Goal: Information Seeking & Learning: Compare options

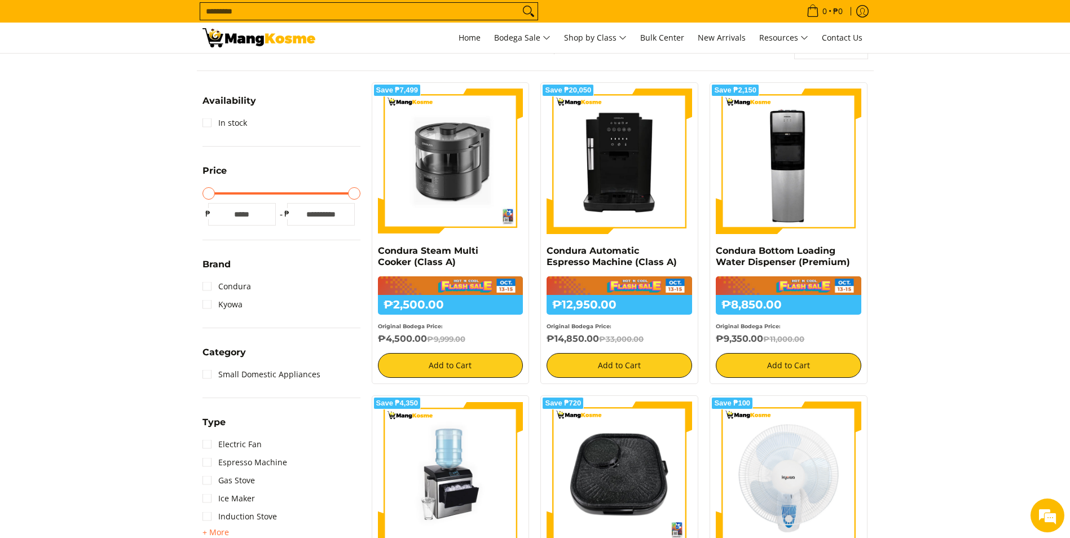
scroll to position [188, 0]
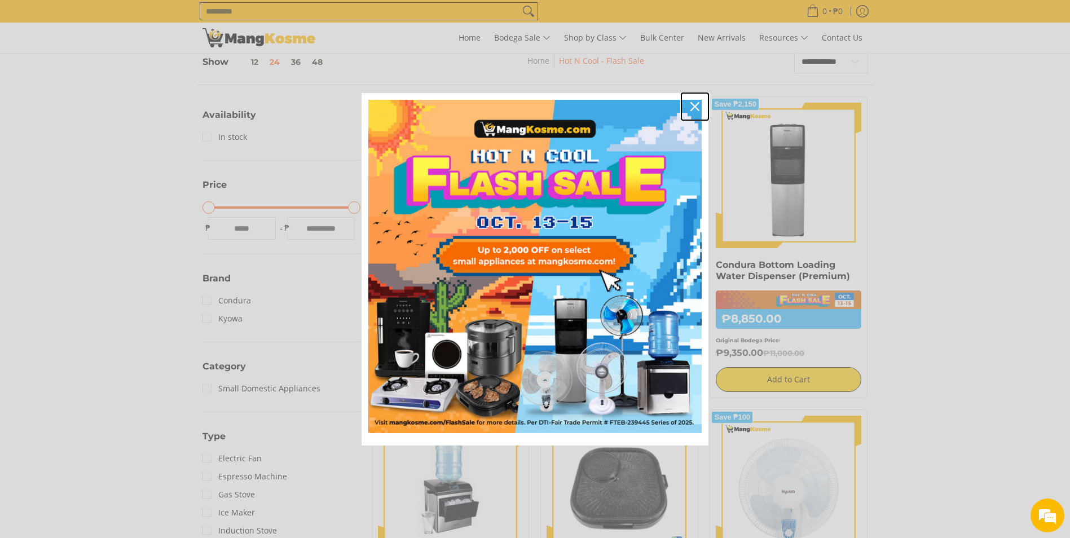
click at [694, 108] on icon "close icon" at bounding box center [694, 106] width 9 height 9
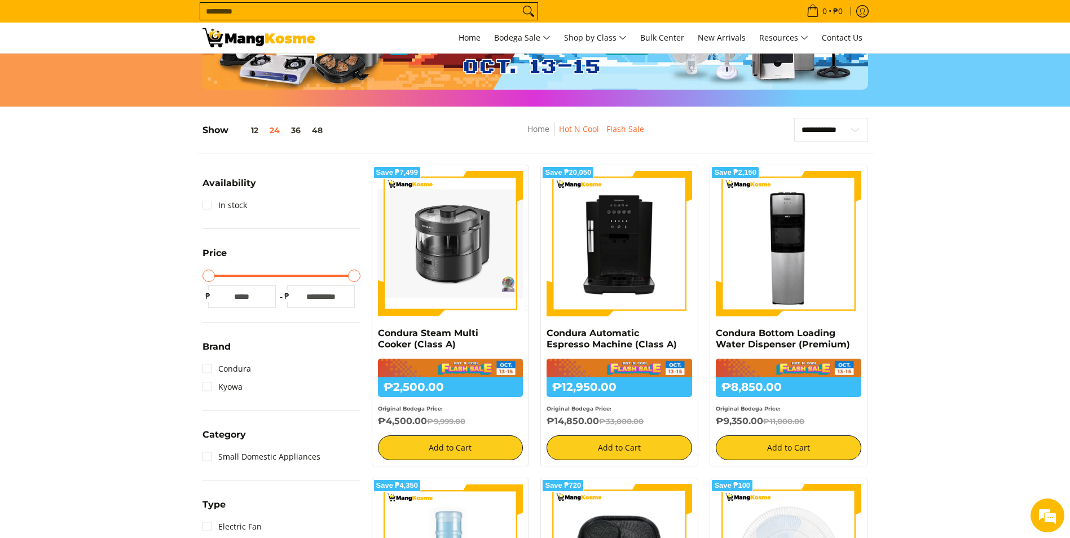
scroll to position [103, 0]
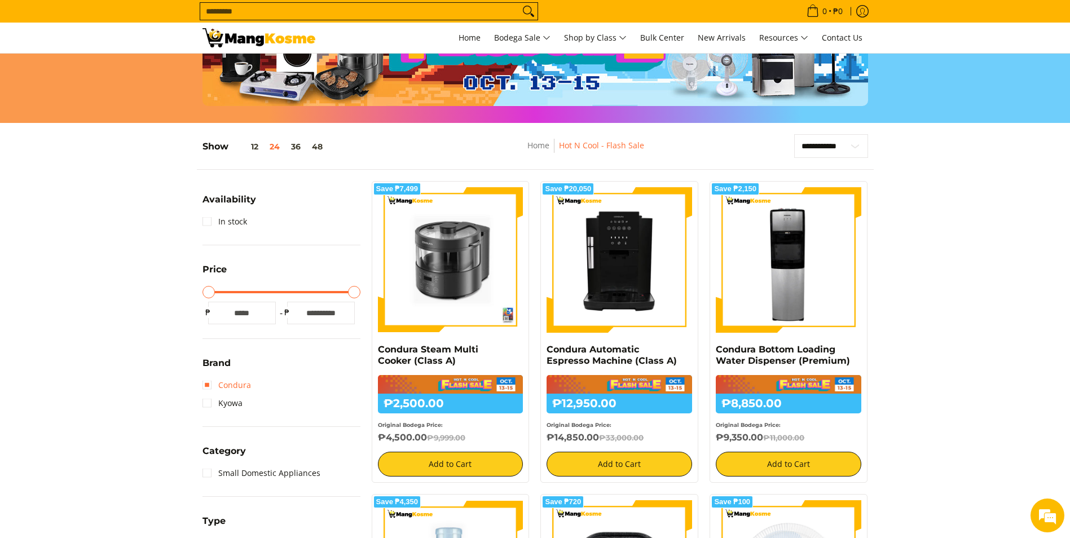
click at [205, 389] on link "Condura" at bounding box center [226, 385] width 49 height 18
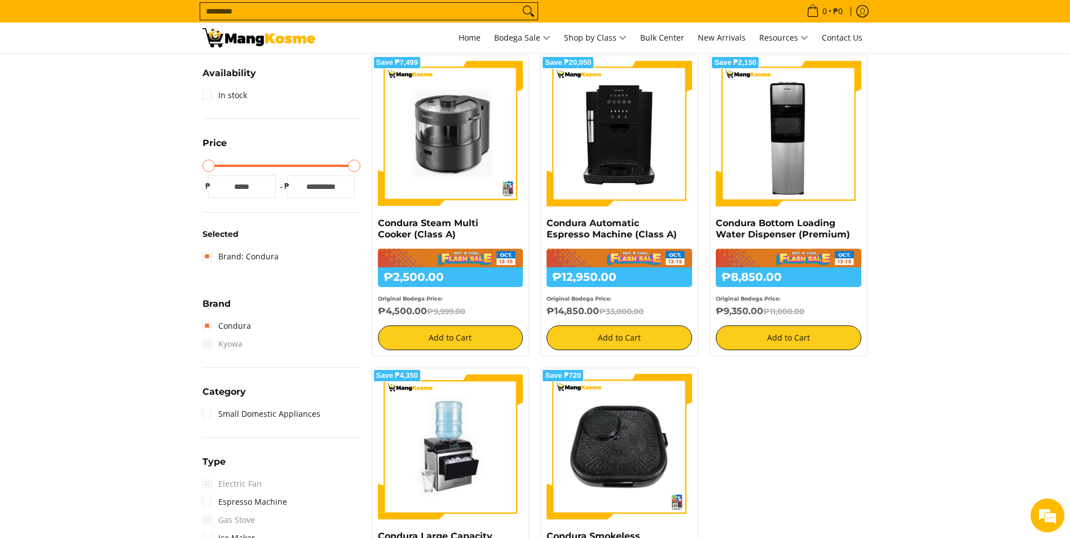
scroll to position [71, 0]
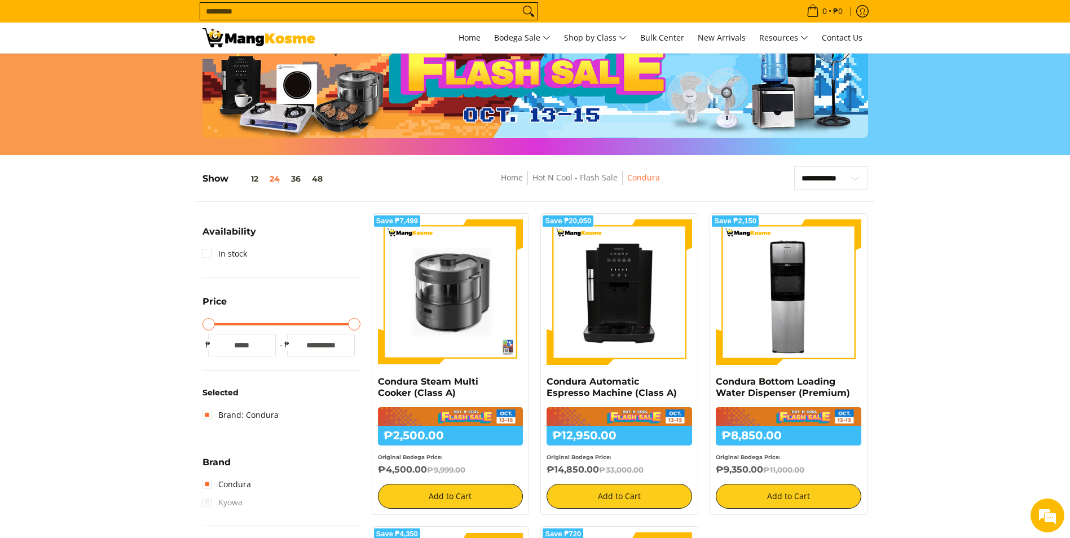
click at [244, 14] on input "Search..." at bounding box center [359, 11] width 319 height 17
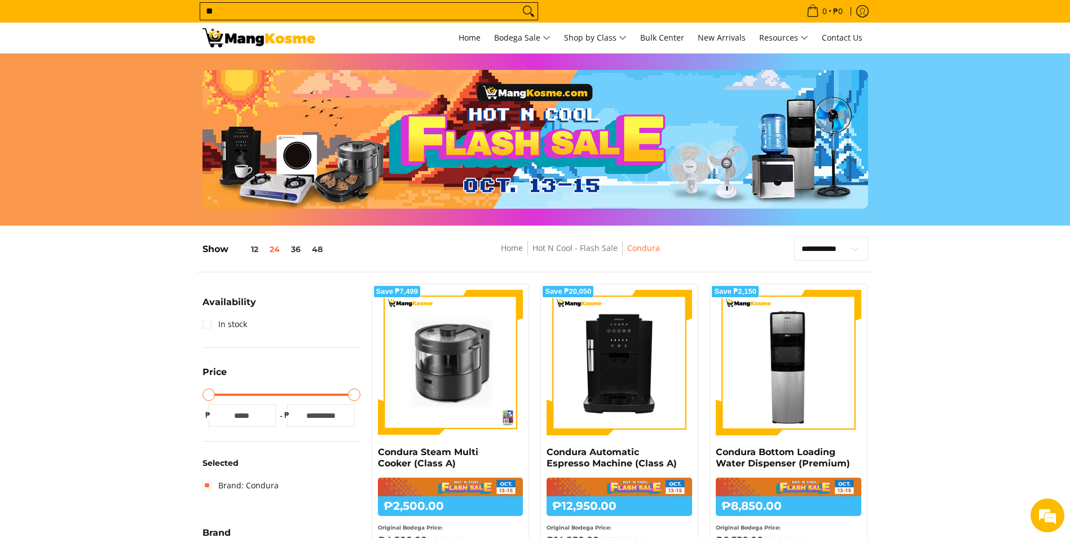
scroll to position [0, 0]
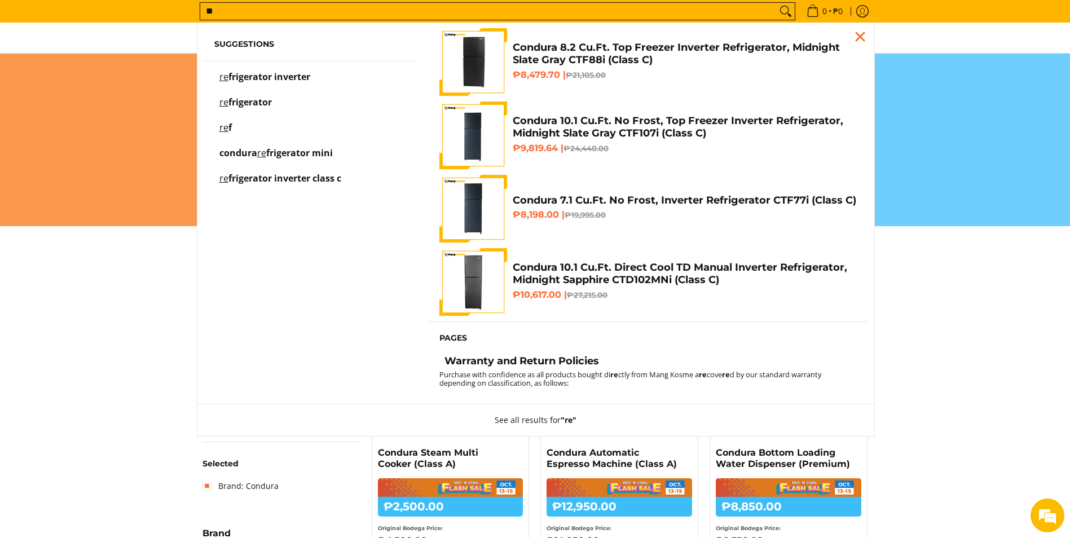
type input "**"
click at [275, 77] on span "frigerator inverter" at bounding box center [269, 77] width 82 height 12
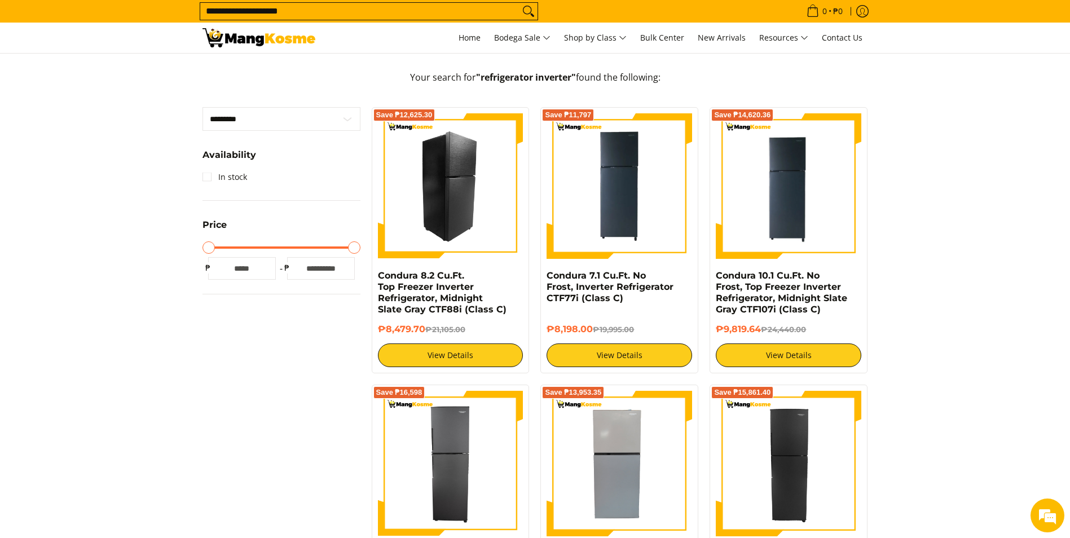
click at [450, 194] on img at bounding box center [451, 186] width 146 height 146
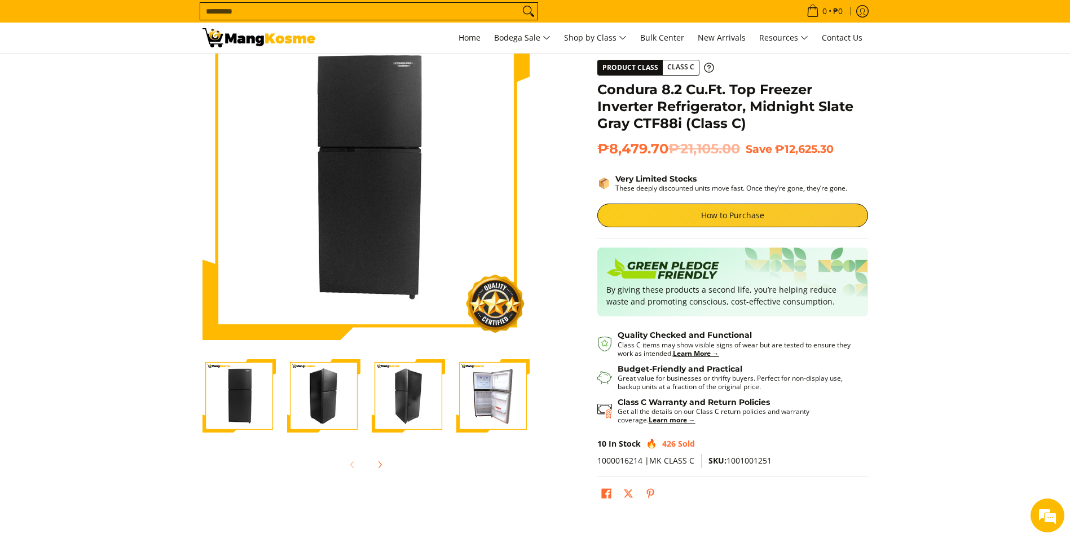
scroll to position [75, 0]
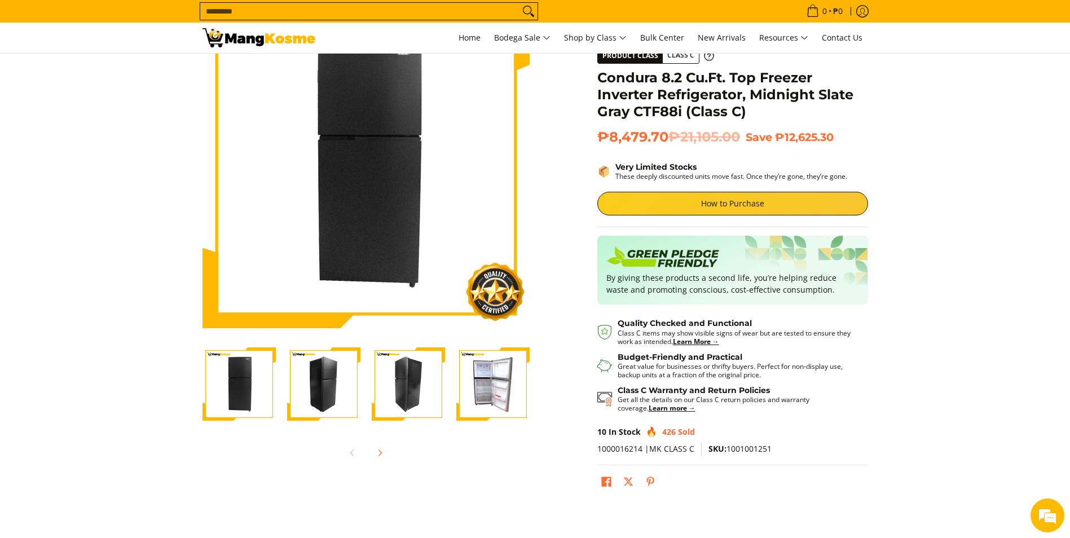
click at [507, 383] on img "Condura 8.2 Cu.Ft. Top Freezer Inverter Refrigerator, Midnight Slate Gray CTF88…" at bounding box center [492, 383] width 73 height 73
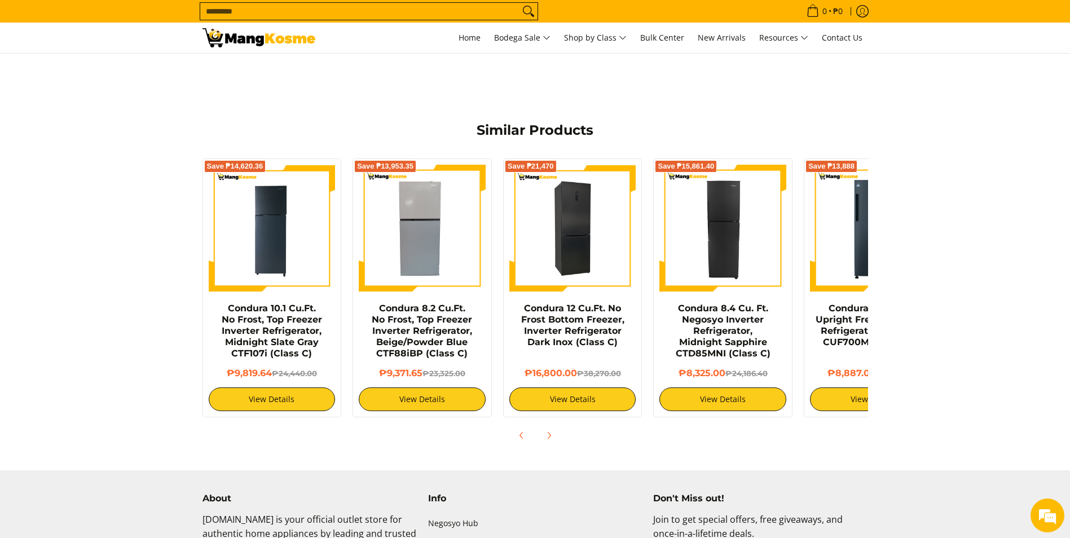
scroll to position [677, 0]
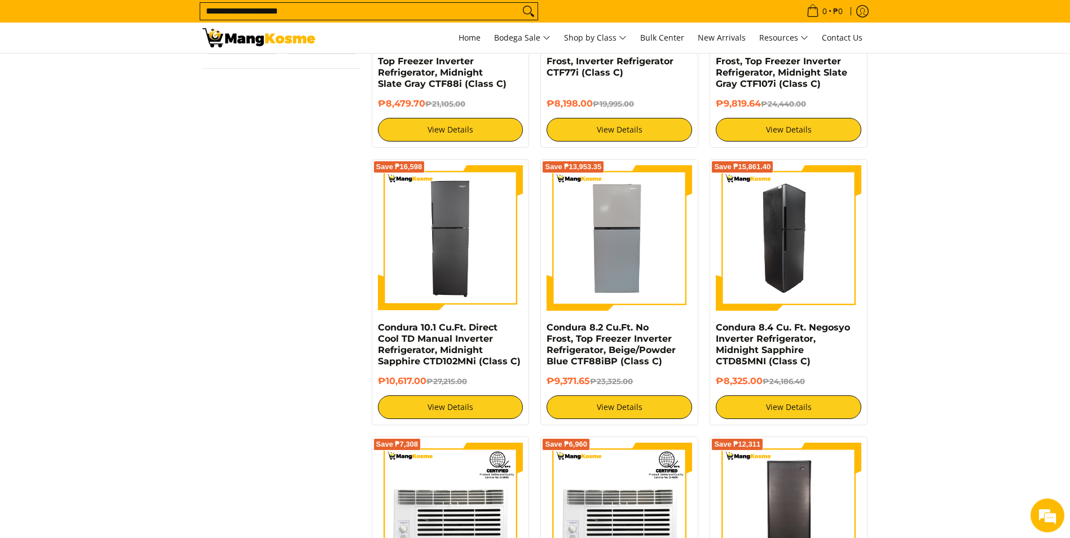
click at [792, 243] on img at bounding box center [789, 238] width 146 height 146
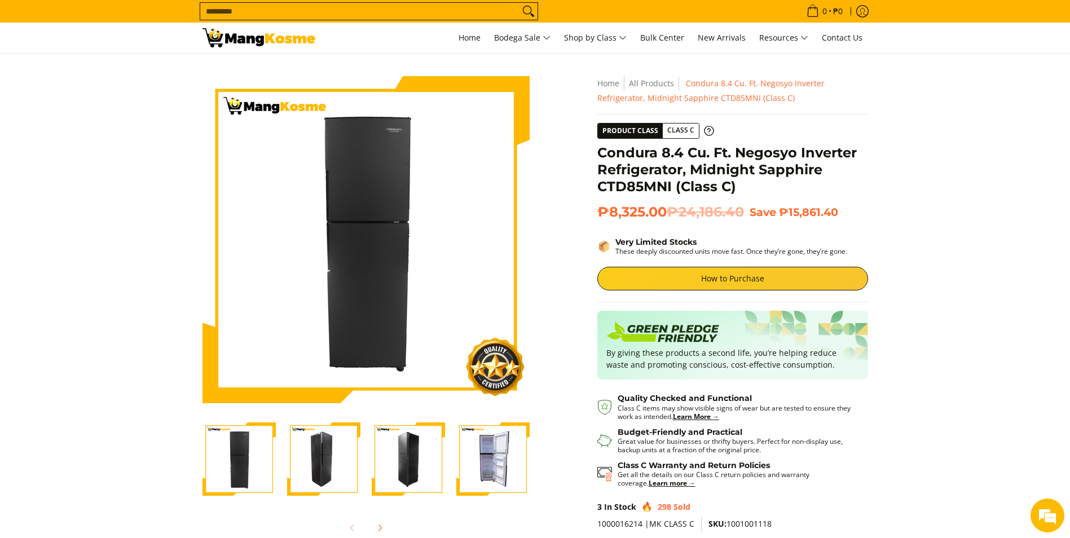
click at [487, 447] on img "Condura 8.4 Cu. Ft. Negosyo Inverter Refrigerator, Midnight Sapphire CTD85MNI (…" at bounding box center [492, 458] width 73 height 73
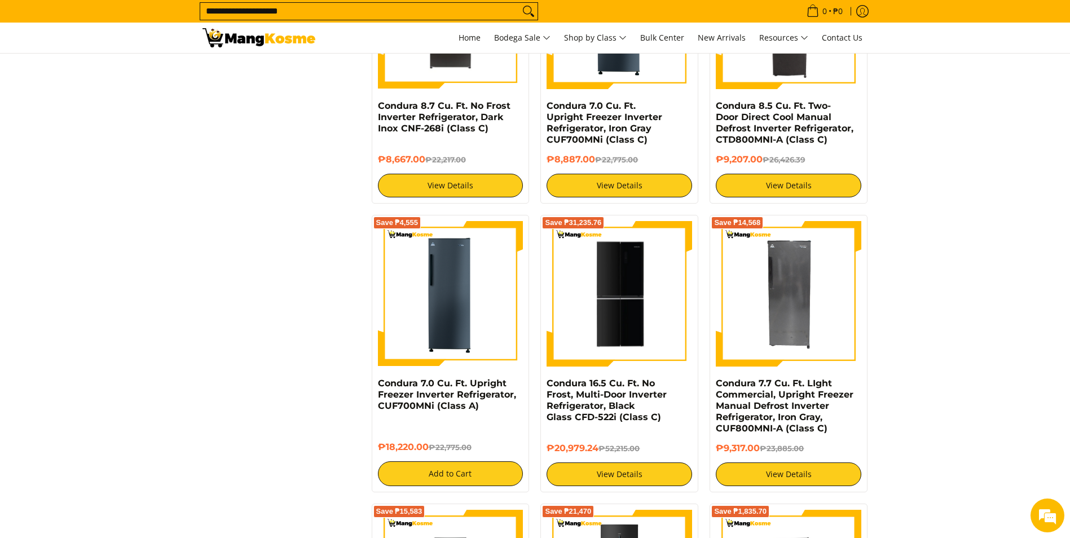
scroll to position [1279, 0]
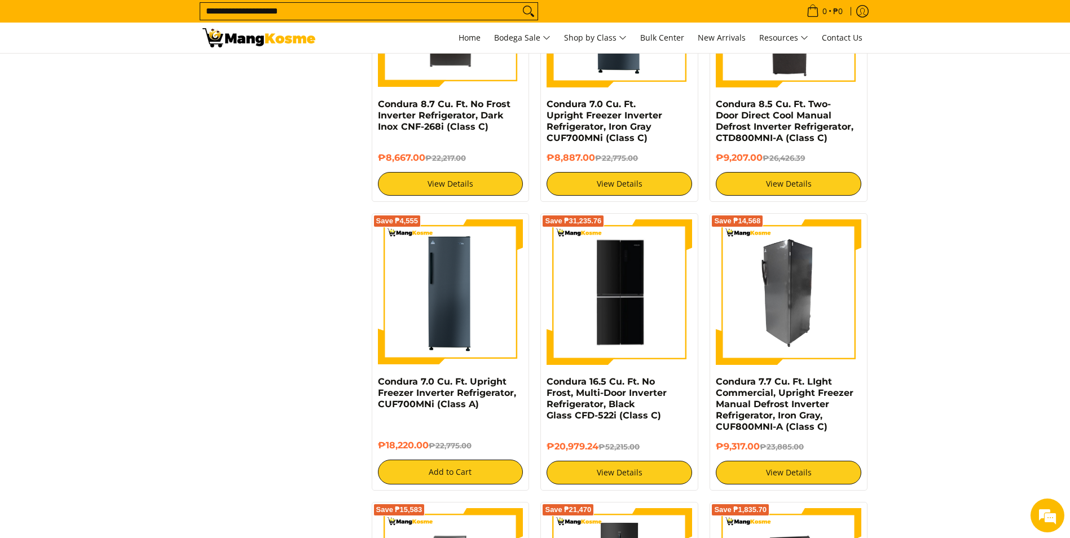
click at [754, 320] on img at bounding box center [789, 292] width 146 height 146
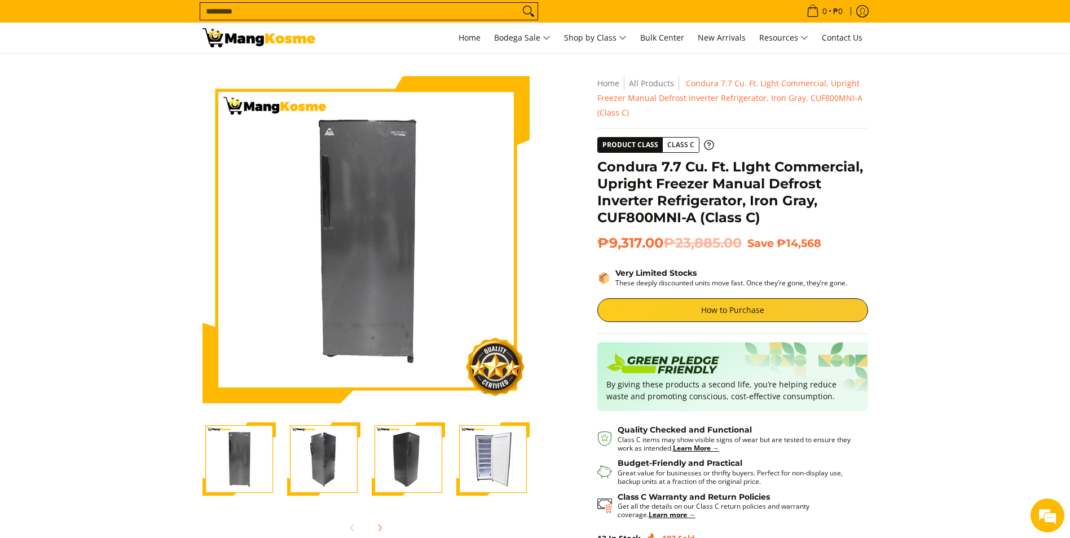
click at [490, 440] on img "Condura 7.7 Cu. Ft. LIght Commercial, Upright Freezer Manual Defrost Inverter R…" at bounding box center [492, 458] width 73 height 73
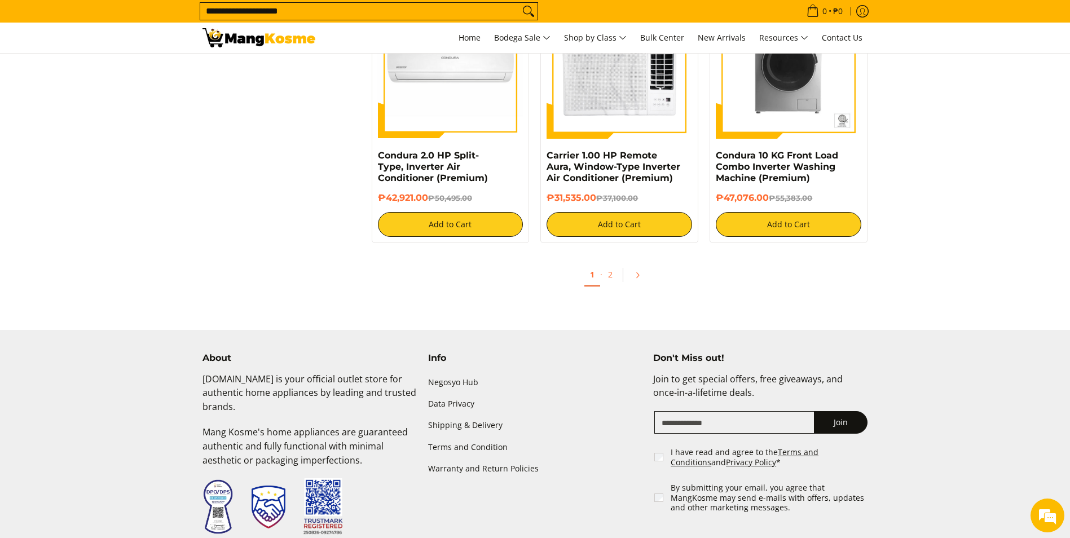
scroll to position [2369, 0]
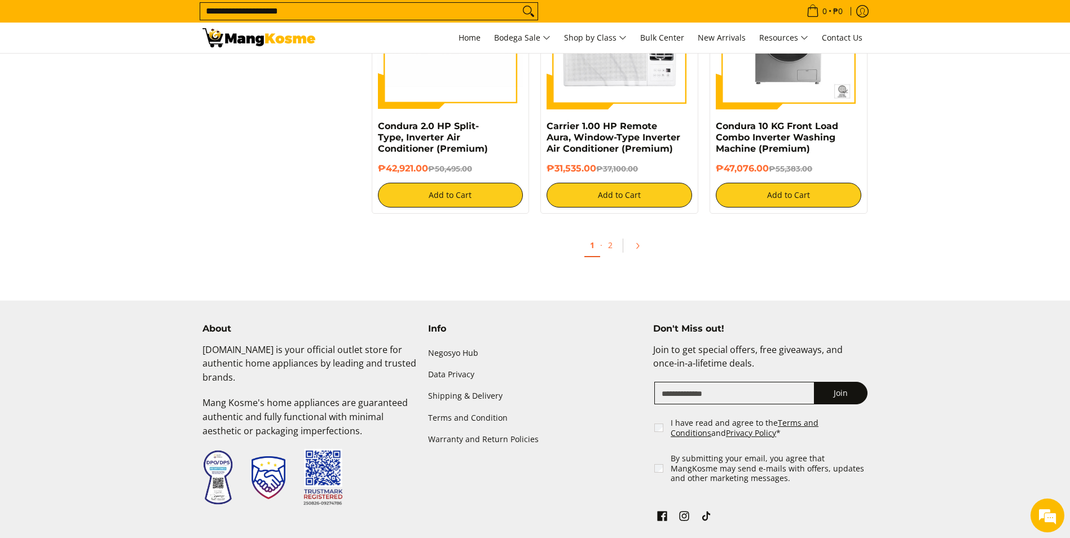
click at [307, 15] on input "**********" at bounding box center [359, 11] width 319 height 17
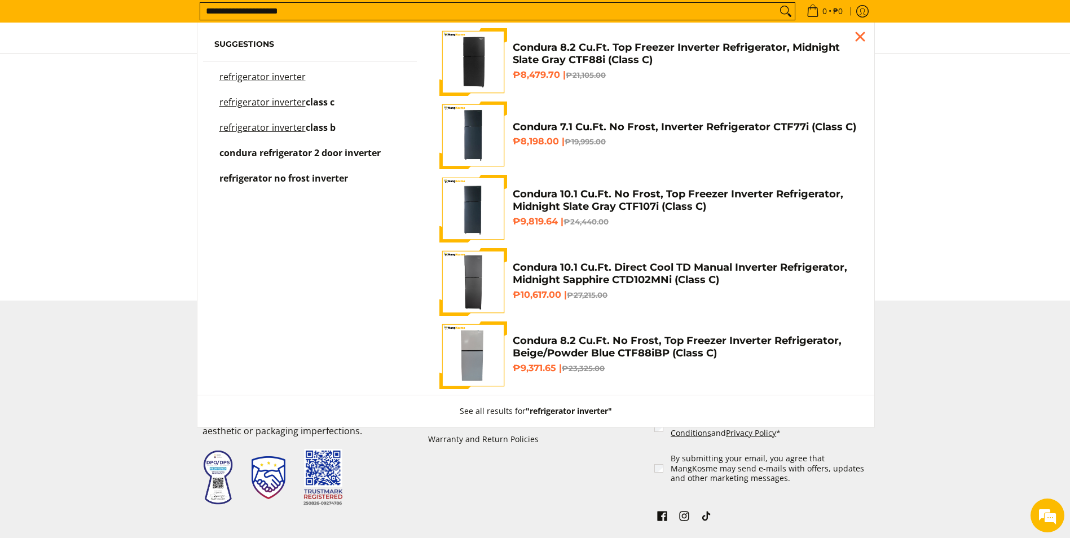
click at [324, 125] on span "class b" at bounding box center [321, 127] width 30 height 12
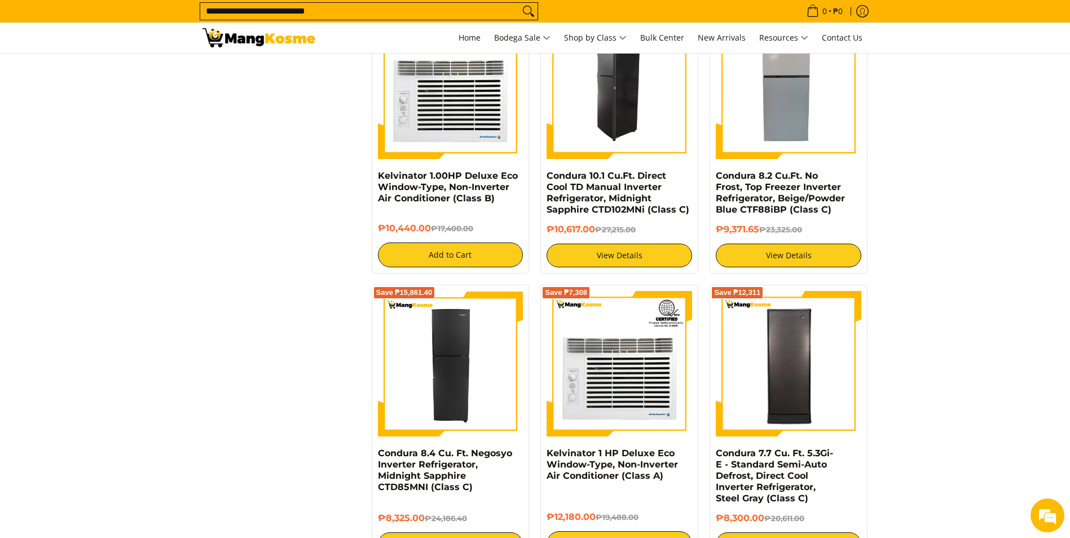
scroll to position [677, 0]
